Goal: Task Accomplishment & Management: Manage account settings

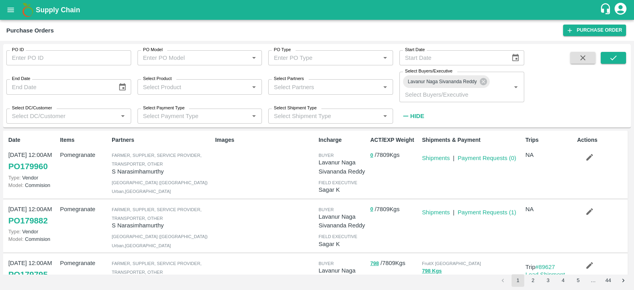
click at [627, 58] on div "PO ID PO ID PO Model PO Model   * PO Type PO Type   * Start Date Start Date End…" at bounding box center [317, 85] width 628 height 77
click at [622, 58] on button "submit" at bounding box center [613, 58] width 25 height 12
click at [612, 59] on icon "submit" at bounding box center [613, 57] width 6 height 5
click at [618, 56] on button "submit" at bounding box center [613, 58] width 25 height 12
click at [611, 52] on button "submit" at bounding box center [613, 58] width 25 height 12
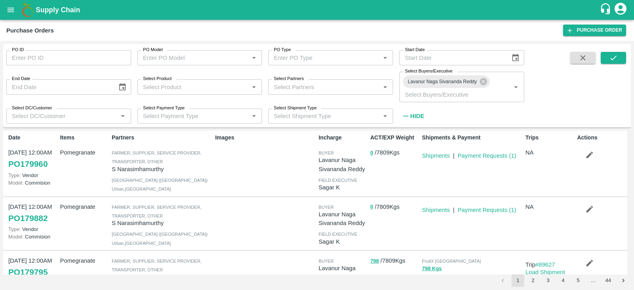
scroll to position [4, 0]
click at [557, 80] on div "PO ID PO ID PO Model PO Model   * PO Type PO Type   * Start Date Start Date End…" at bounding box center [317, 85] width 628 height 77
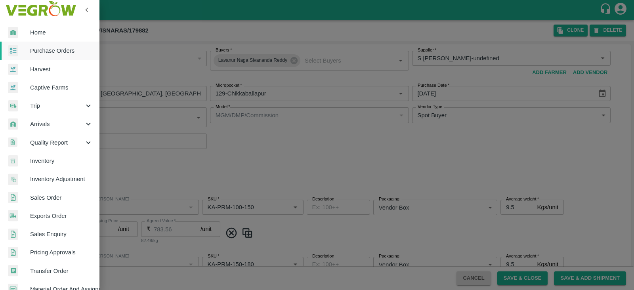
scroll to position [161, 0]
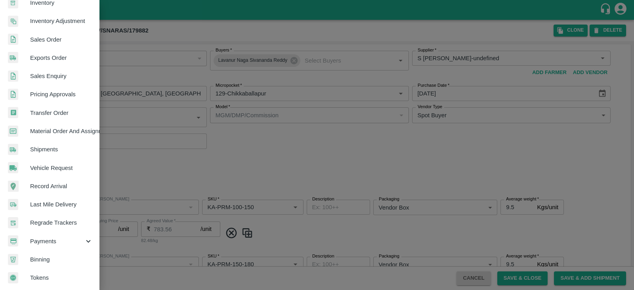
click at [79, 127] on span "Material Order And Assignment" at bounding box center [61, 131] width 63 height 9
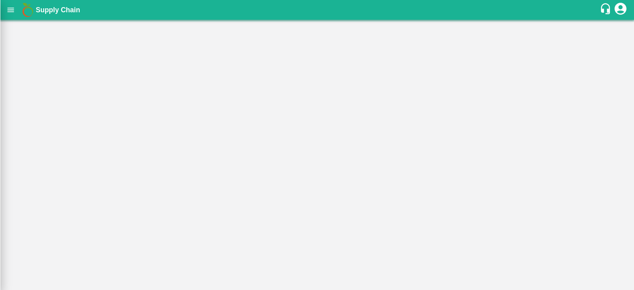
scroll to position [158, 0]
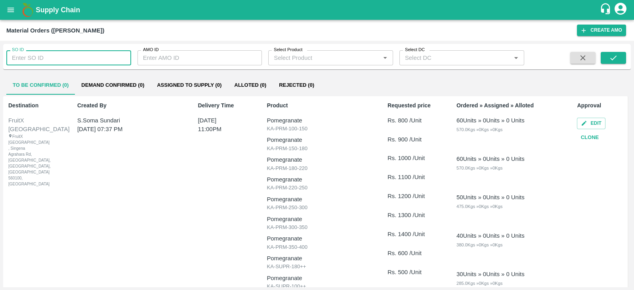
click at [83, 55] on input "SO ID" at bounding box center [68, 57] width 125 height 15
type input "606767"
click at [619, 58] on button "submit" at bounding box center [613, 58] width 25 height 12
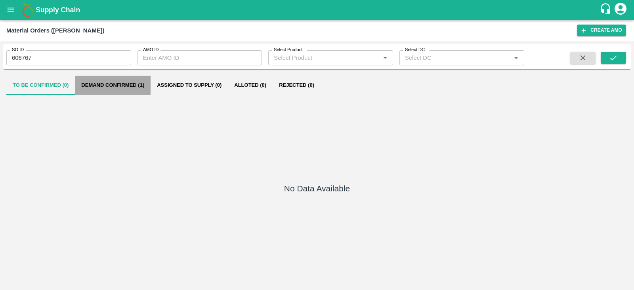
click at [140, 83] on button "Demand Confirmed (1)" at bounding box center [113, 85] width 76 height 19
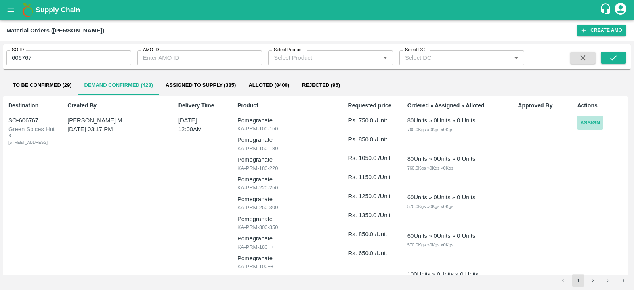
click at [588, 122] on button "Assign" at bounding box center [590, 123] width 26 height 14
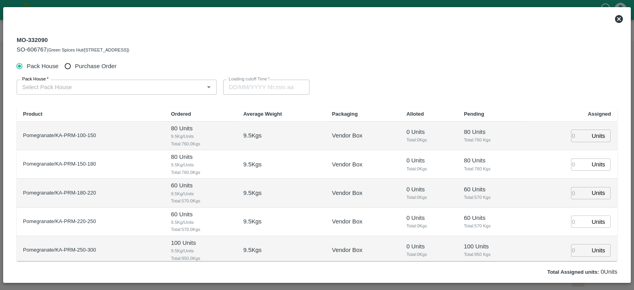
click at [101, 64] on span "Purchase Order" at bounding box center [96, 66] width 42 height 9
click at [75, 64] on input "Purchase Order" at bounding box center [68, 66] width 15 height 15
radio input "true"
click at [129, 94] on div "PO   *" at bounding box center [114, 87] width 194 height 15
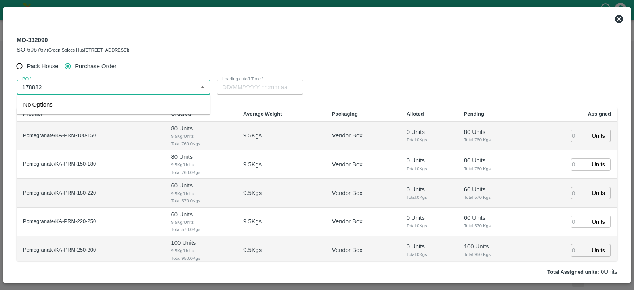
click at [32, 88] on input "PO   *" at bounding box center [107, 87] width 176 height 10
click at [75, 104] on div "No Options" at bounding box center [113, 105] width 193 height 20
type input "179882"
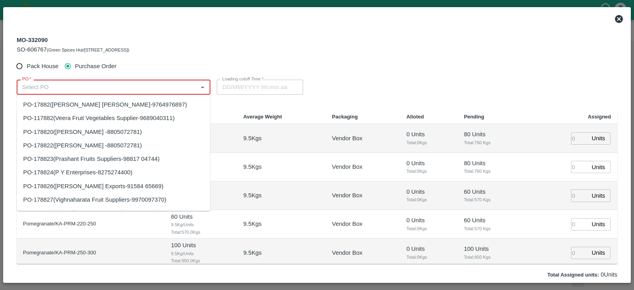
click at [44, 86] on input "PO   *" at bounding box center [107, 87] width 176 height 10
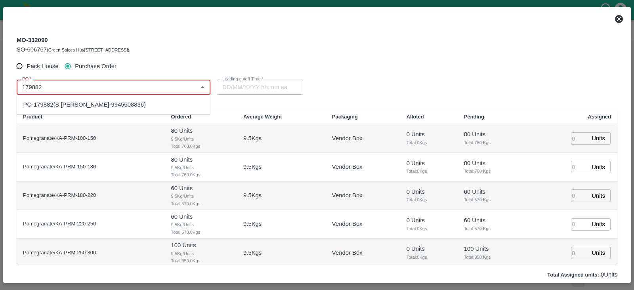
click at [71, 100] on div "PO-179882(S Narasimhamurthy-9945608836)" at bounding box center [113, 104] width 193 height 13
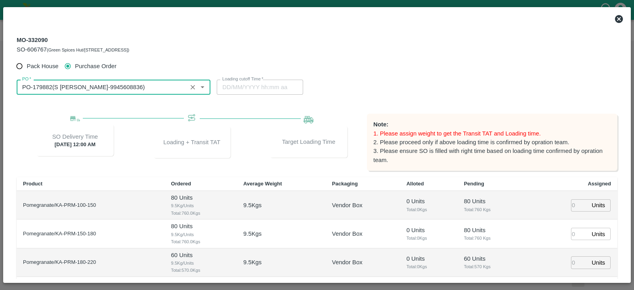
scroll to position [85, 0]
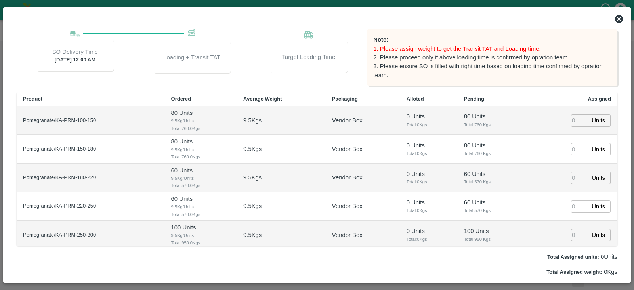
type input "PO-179882(S Narasimhamurthy-9945608836)"
click at [578, 117] on input "number" at bounding box center [579, 121] width 17 height 12
type input "71"
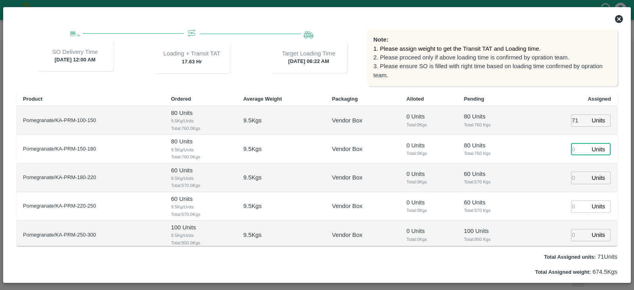
type input "11/10/2025 06:22 AM"
type input "100"
type input "125"
type input "11/10/2025 05:22 AM"
type input "107"
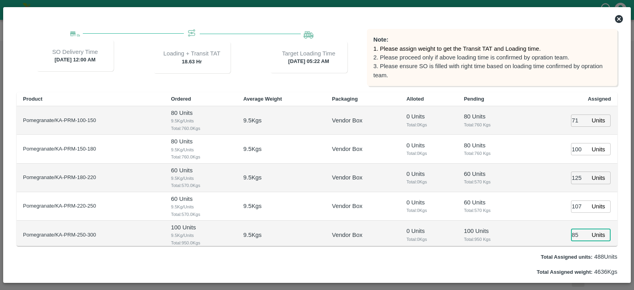
type input "85"
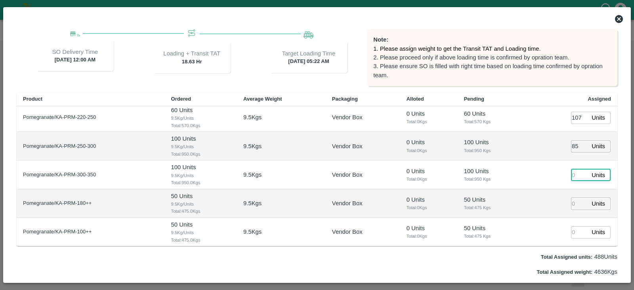
type input "[DATE] 04:22 AM"
type input "84"
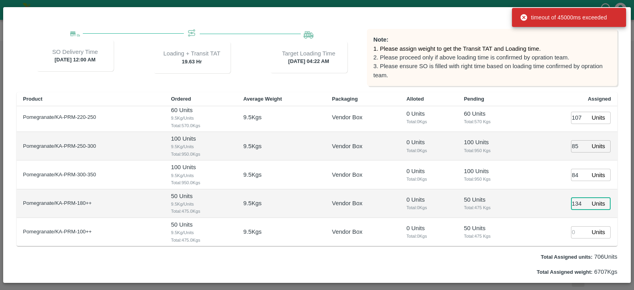
type input "134"
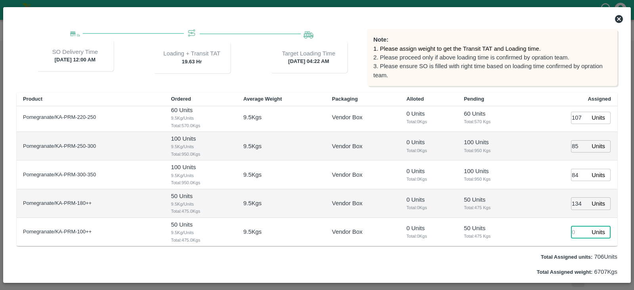
scroll to position [102, 0]
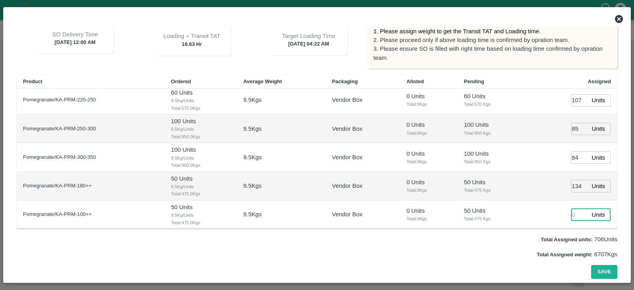
click at [574, 209] on input "number" at bounding box center [579, 215] width 17 height 12
type input "28"
click at [606, 273] on button "Save" at bounding box center [604, 272] width 26 height 14
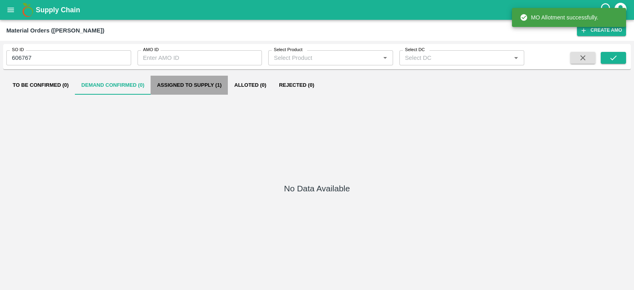
click at [208, 90] on button "Assigned to Supply (1)" at bounding box center [189, 85] width 77 height 19
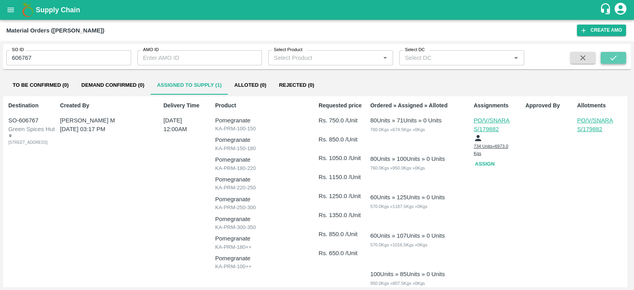
click at [616, 61] on icon "submit" at bounding box center [613, 58] width 9 height 9
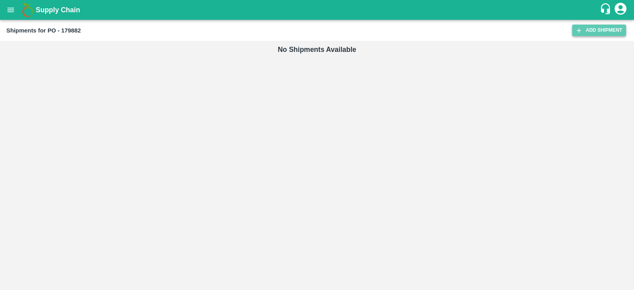
click at [593, 35] on link "Add Shipment" at bounding box center [599, 30] width 54 height 11
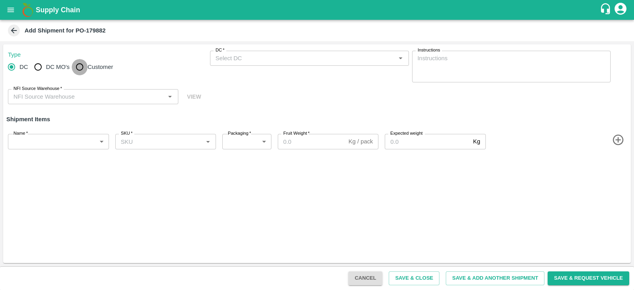
click at [80, 69] on input "Customer" at bounding box center [80, 67] width 16 height 16
radio input "true"
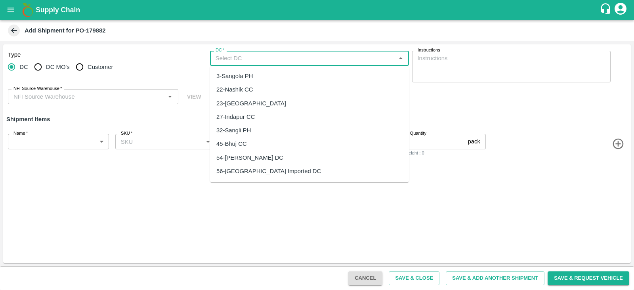
click at [252, 55] on input "DC   *" at bounding box center [302, 58] width 181 height 10
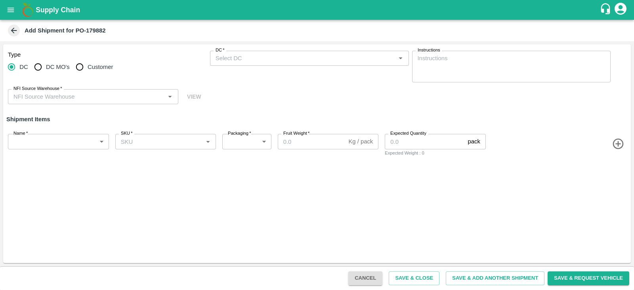
click at [90, 69] on span "Customer" at bounding box center [100, 67] width 25 height 9
click at [88, 69] on input "Customer" at bounding box center [80, 67] width 16 height 16
radio input "true"
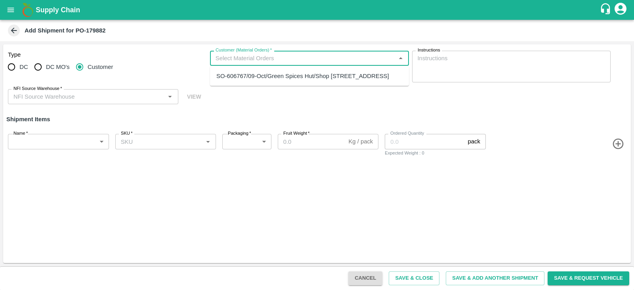
click at [236, 57] on input "Customer (Material Orders)   *" at bounding box center [302, 58] width 181 height 10
click at [249, 74] on div "SO-606767/09-Oct/Green Spices Hut/Shop [STREET_ADDRESS]" at bounding box center [302, 76] width 173 height 9
type input "SO-606767/09-Oct/Green Spices Hut/Shop [STREET_ADDRESS]"
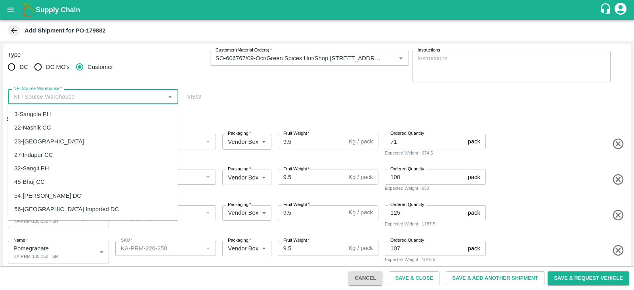
click at [105, 96] on input "NFI Source Warehouse   *" at bounding box center [86, 97] width 153 height 10
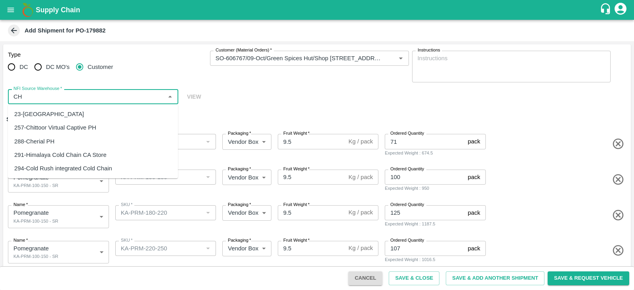
type input "C"
click at [77, 145] on div "255-Ananthapur Virtual Captive PH" at bounding box center [60, 141] width 92 height 9
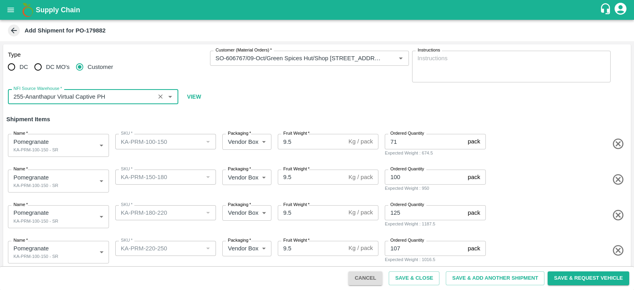
type input "255-Ananthapur Virtual Captive PH"
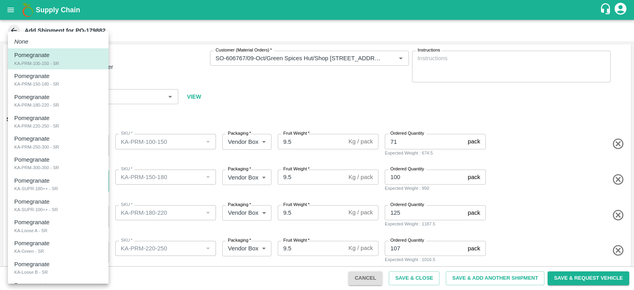
click at [76, 175] on body "Supply Chain Add Shipment for PO-179882 Type DC DC MO's Customer Customer (Mate…" at bounding box center [317, 145] width 634 height 290
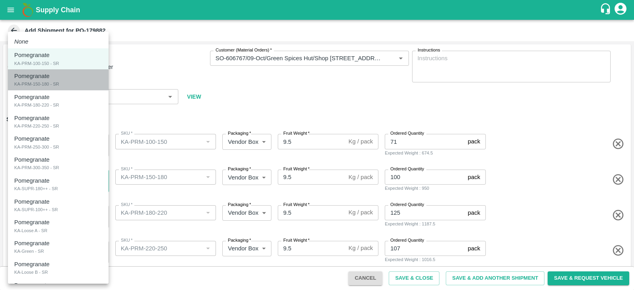
click at [64, 81] on div "Pomegranate KA-PRM-150-180 - SR" at bounding box center [58, 80] width 88 height 16
type input "2102601"
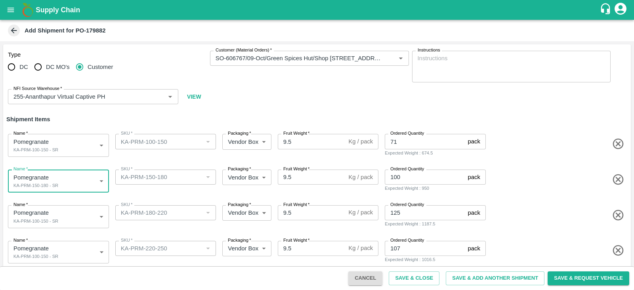
scroll to position [19, 0]
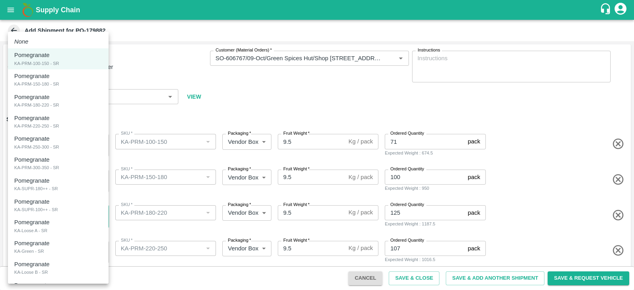
click at [66, 217] on body "Supply Chain Add Shipment for PO-179882 Type DC DC MO's Customer Customer (Mate…" at bounding box center [317, 145] width 634 height 290
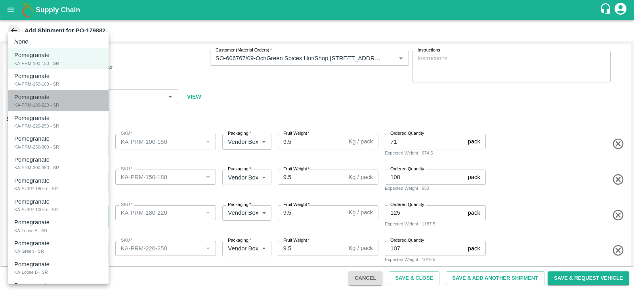
click at [70, 102] on div "Pomegranate KA-PRM-180-220 - SR" at bounding box center [58, 101] width 88 height 16
type input "2102602"
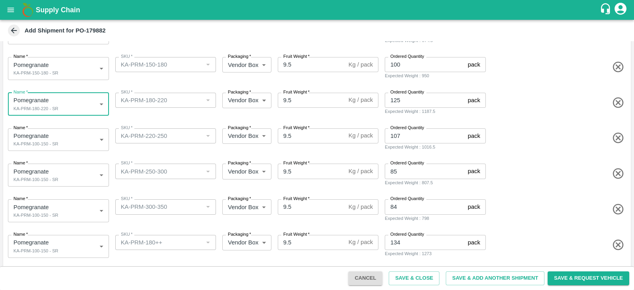
scroll to position [134, 0]
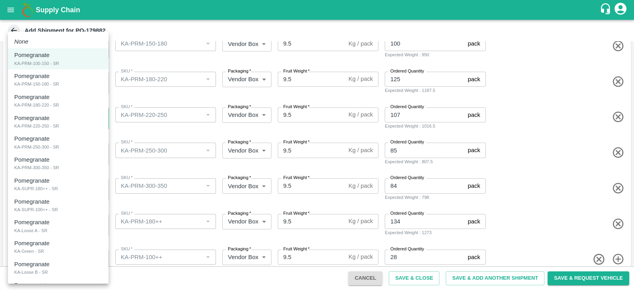
click at [71, 122] on body "Supply Chain Add Shipment for PO-179882 Type DC DC MO's Customer Customer (Mate…" at bounding box center [317, 145] width 634 height 290
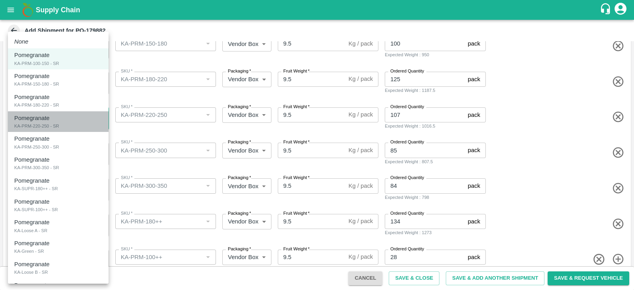
click at [66, 122] on div "Pomegranate KA-PRM-220-250 - SR" at bounding box center [58, 122] width 88 height 16
type input "2102603"
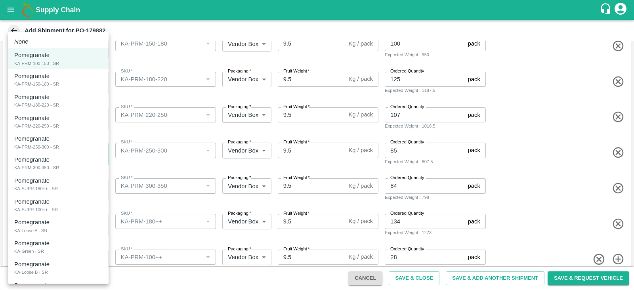
click at [67, 150] on body "Supply Chain Add Shipment for PO-179882 Type DC DC MO's Customer Customer (Mate…" at bounding box center [317, 145] width 634 height 290
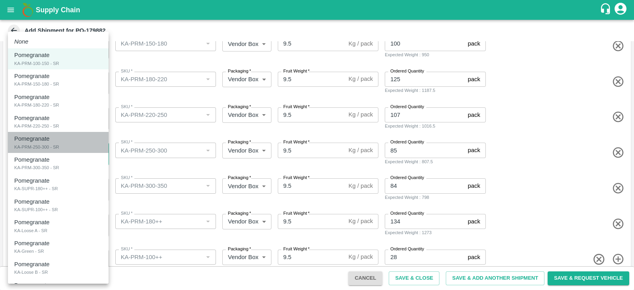
click at [64, 146] on div "Pomegranate KA-PRM-250-300 - SR" at bounding box center [58, 142] width 88 height 16
type input "2102604"
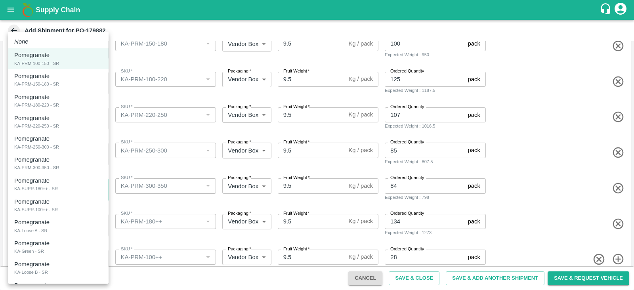
click at [66, 187] on body "Supply Chain Add Shipment for PO-179882 Type DC DC MO's Customer Customer (Mate…" at bounding box center [317, 145] width 634 height 290
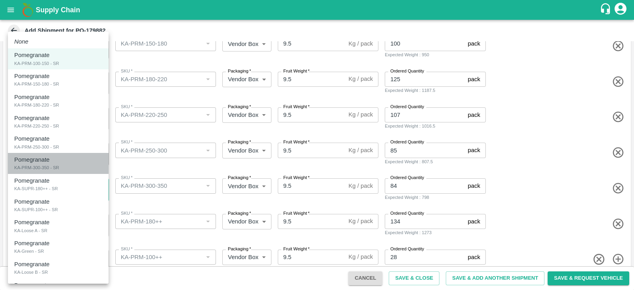
click at [61, 165] on div "Pomegranate KA-PRM-300-350 - SR" at bounding box center [58, 163] width 88 height 16
type input "2102605"
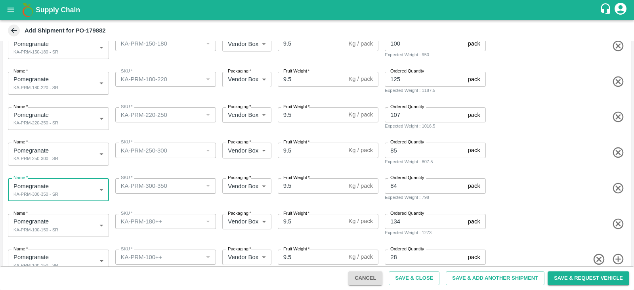
click at [67, 223] on body "Supply Chain Add Shipment for PO-179882 Type DC DC MO's Customer Customer (Mate…" at bounding box center [317, 145] width 634 height 290
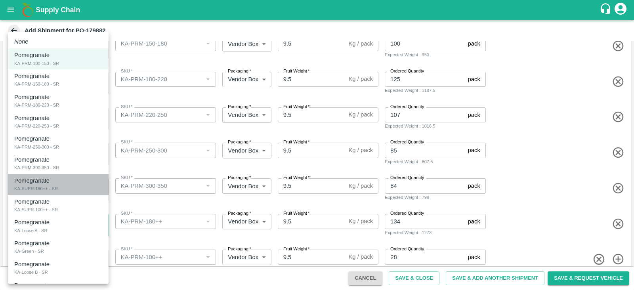
click at [75, 191] on div "Pomegranate KA-SUPR-180++ - SR" at bounding box center [58, 184] width 88 height 16
type input "2102606"
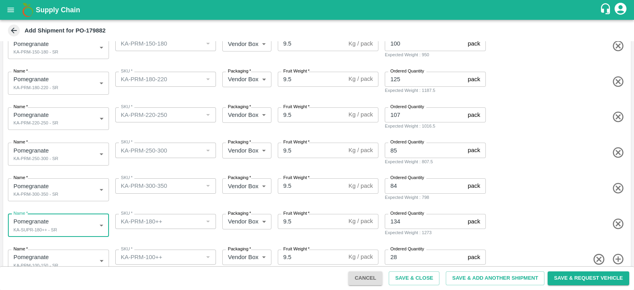
scroll to position [139, 0]
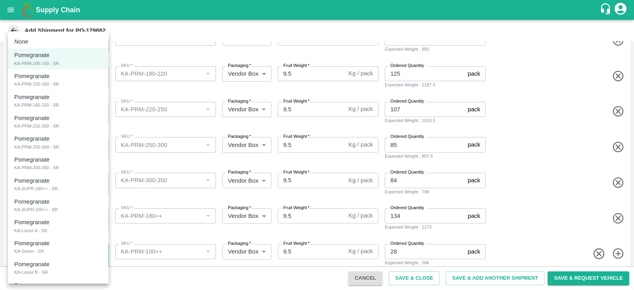
click at [78, 256] on body "Supply Chain Add Shipment for PO-179882 Type DC DC MO's Customer Customer (Mate…" at bounding box center [317, 145] width 634 height 290
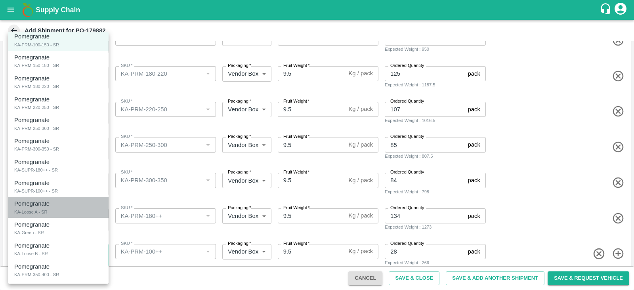
click at [71, 206] on div "Pomegranate KA-Loose A - SR" at bounding box center [58, 207] width 88 height 16
type input "2102608"
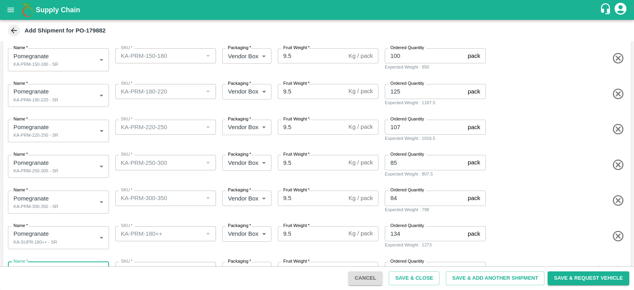
scroll to position [149, 0]
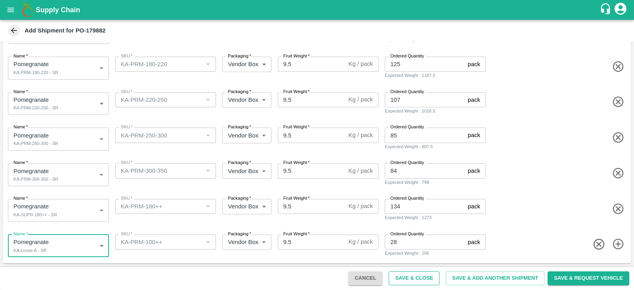
click at [421, 284] on button "Save & Close" at bounding box center [414, 279] width 51 height 14
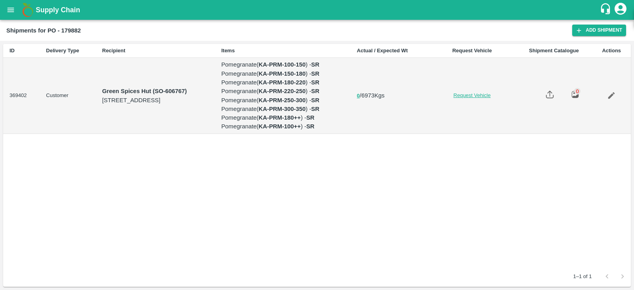
click at [505, 99] on link "Request Vehicle" at bounding box center [472, 96] width 75 height 8
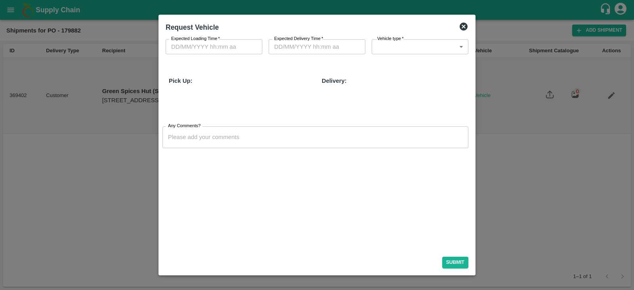
type input "[DATE] 04:22 AM"
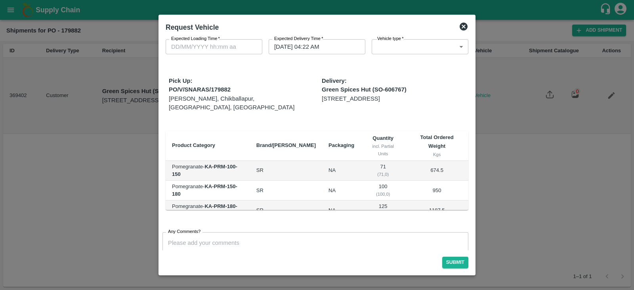
type input "DD/MM/YYYY hh:mm aa"
click at [203, 52] on input "DD/MM/YYYY hh:mm aa" at bounding box center [211, 46] width 91 height 15
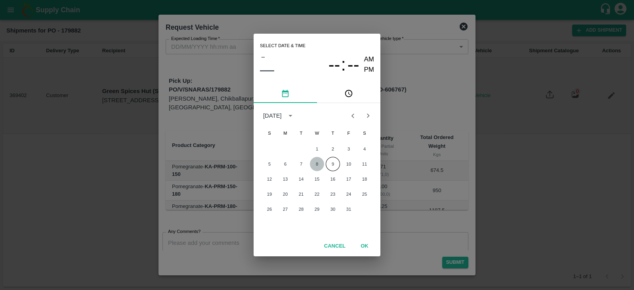
click at [315, 163] on button "8" at bounding box center [317, 164] width 14 height 14
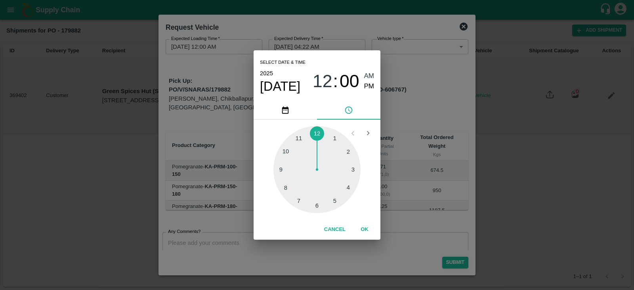
click at [333, 138] on div at bounding box center [316, 169] width 87 height 87
click at [368, 86] on span "PM" at bounding box center [369, 86] width 10 height 11
type input "[DATE] 01:00 PM"
click at [363, 227] on button "OK" at bounding box center [364, 230] width 25 height 14
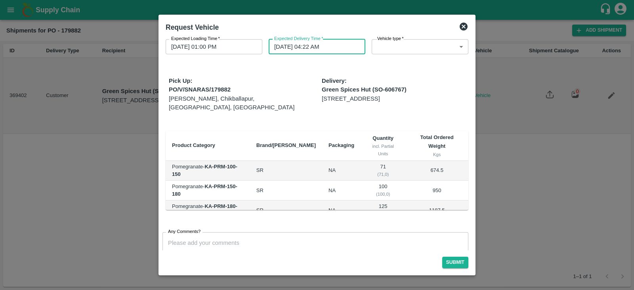
click at [304, 50] on input "[DATE] 04:22 AM" at bounding box center [314, 46] width 91 height 15
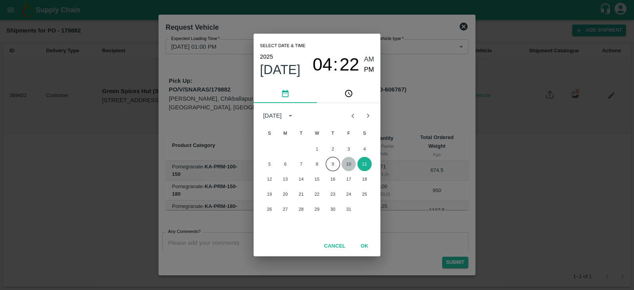
click at [346, 159] on button "10" at bounding box center [349, 164] width 14 height 14
type input "[DATE] 04:22 AM"
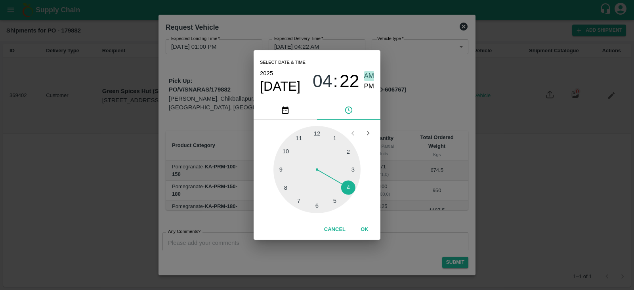
click at [368, 74] on span "AM" at bounding box center [369, 76] width 10 height 11
click at [364, 227] on button "OK" at bounding box center [364, 230] width 25 height 14
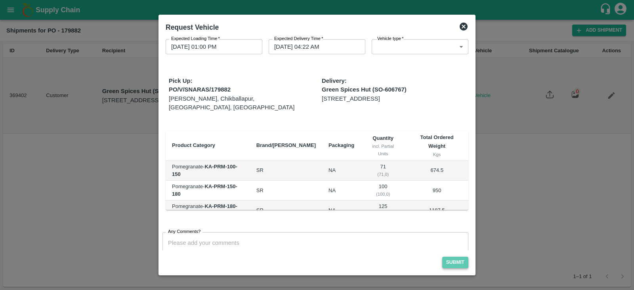
click at [464, 259] on button "Submit" at bounding box center [455, 262] width 26 height 11
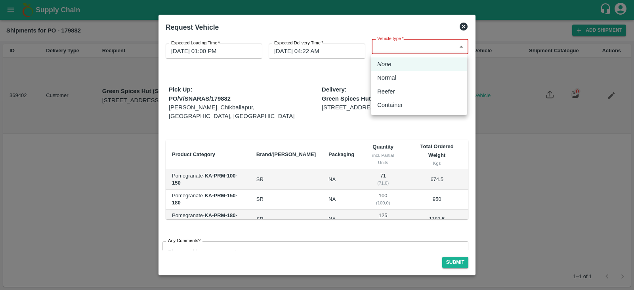
click at [413, 40] on body "Supply Chain Shipments for PO - 179882 Add Shipment ID Delivery Type Recipient …" at bounding box center [317, 145] width 634 height 290
click at [411, 78] on div "Normal" at bounding box center [419, 77] width 84 height 9
type input "1"
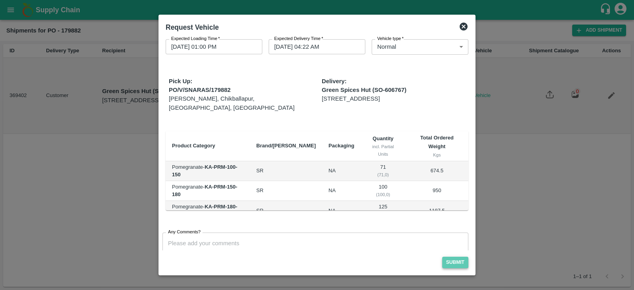
click at [461, 264] on button "Submit" at bounding box center [455, 262] width 26 height 11
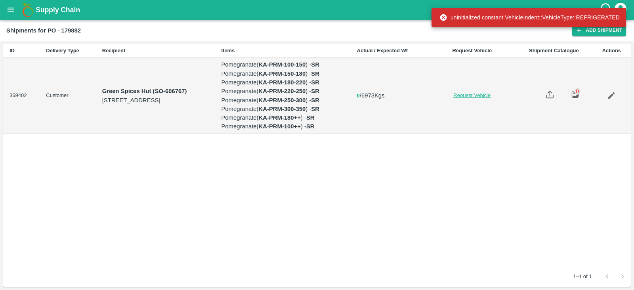
click at [501, 99] on link "Request Vehicle" at bounding box center [472, 96] width 75 height 8
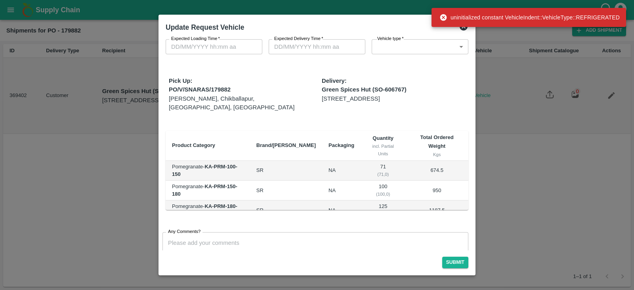
type input "1"
type input "[DATE] 01:00 PM"
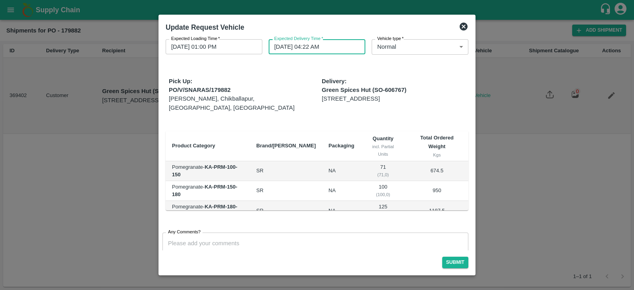
click at [335, 46] on input "[DATE] 04:22 AM" at bounding box center [314, 46] width 91 height 15
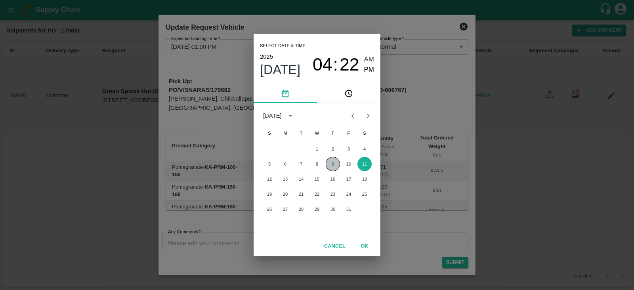
click at [334, 163] on button "9" at bounding box center [333, 164] width 14 height 14
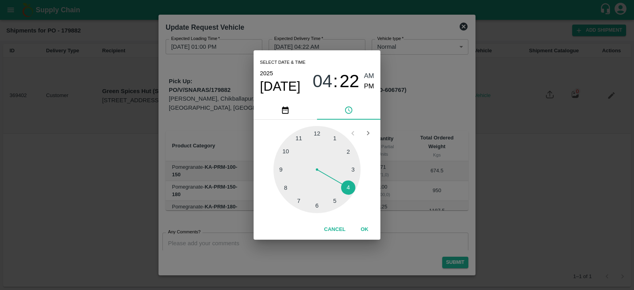
click at [336, 138] on div at bounding box center [316, 169] width 87 height 87
click at [318, 80] on span "01" at bounding box center [323, 81] width 20 height 21
click at [346, 185] on div at bounding box center [316, 169] width 87 height 87
type input "[DATE] 04:22 AM"
click at [365, 73] on span "AM" at bounding box center [369, 76] width 10 height 11
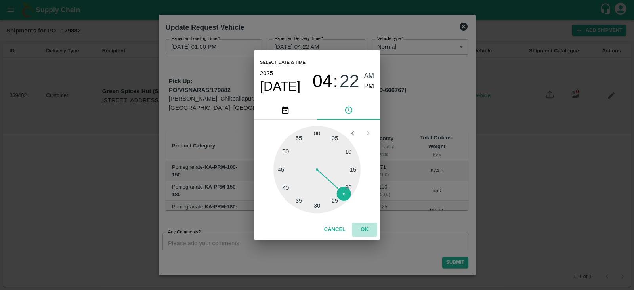
click at [369, 228] on button "OK" at bounding box center [364, 230] width 25 height 14
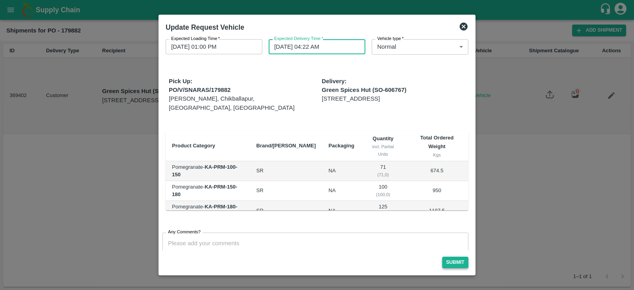
click at [457, 263] on button "Submit" at bounding box center [455, 262] width 26 height 11
